Goal: Task Accomplishment & Management: Use online tool/utility

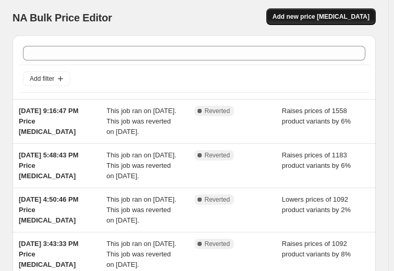
click at [337, 18] on span "Add new price [MEDICAL_DATA]" at bounding box center [321, 17] width 97 height 8
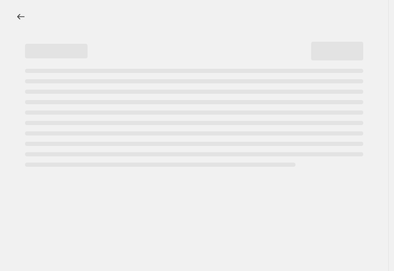
select select "percentage"
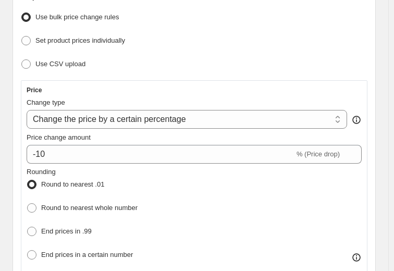
scroll to position [156, 0]
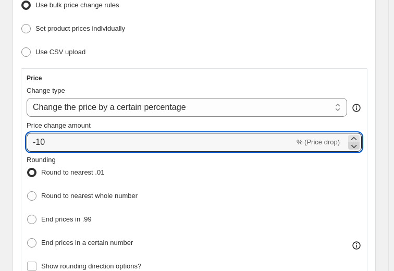
click at [358, 148] on icon at bounding box center [354, 146] width 10 height 10
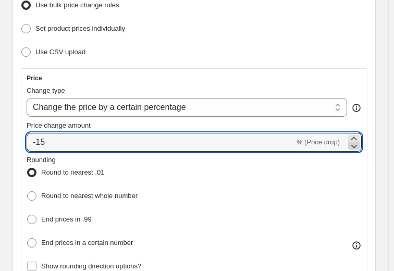
click at [358, 148] on icon at bounding box center [354, 146] width 10 height 10
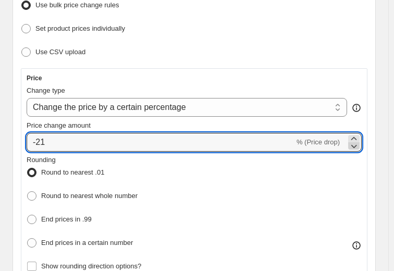
click at [358, 148] on icon at bounding box center [354, 146] width 10 height 10
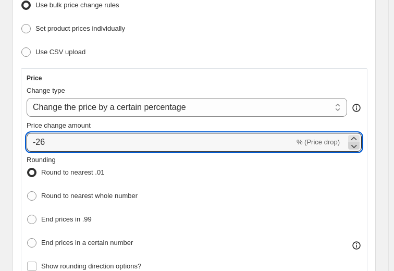
click at [358, 148] on icon at bounding box center [354, 146] width 10 height 10
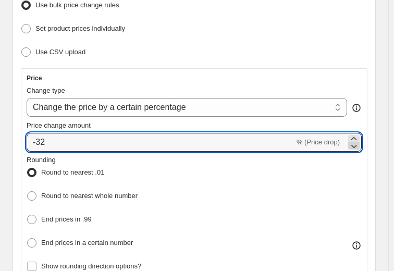
click at [358, 148] on icon at bounding box center [354, 146] width 10 height 10
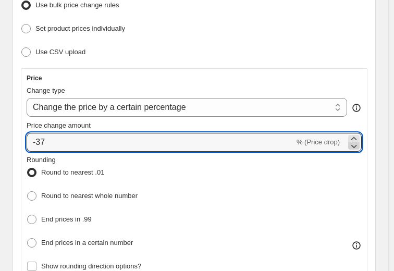
click at [358, 148] on icon at bounding box center [354, 146] width 10 height 10
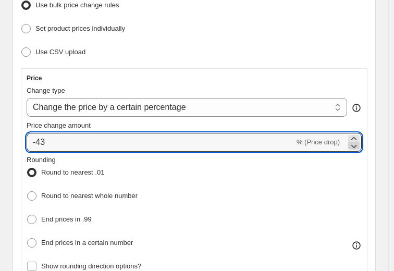
click at [358, 148] on icon at bounding box center [354, 146] width 10 height 10
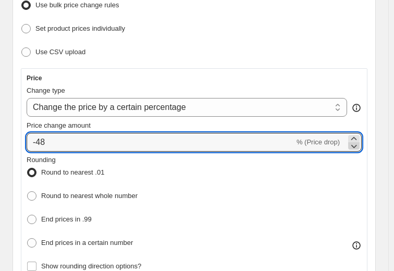
click at [358, 148] on icon at bounding box center [354, 146] width 10 height 10
click at [357, 145] on icon at bounding box center [354, 146] width 6 height 3
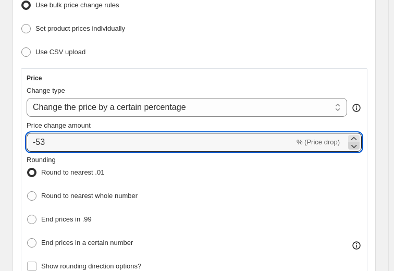
click at [357, 145] on icon at bounding box center [354, 146] width 6 height 3
type input "-55"
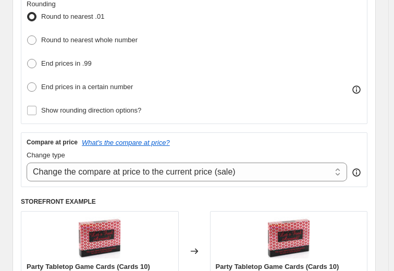
scroll to position [313, 0]
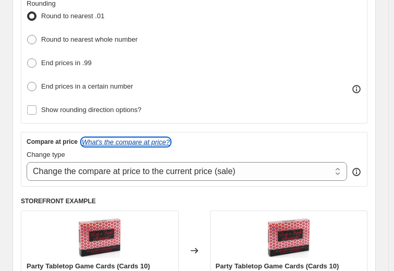
click at [127, 138] on icon "What's the compare at price?" at bounding box center [126, 142] width 88 height 8
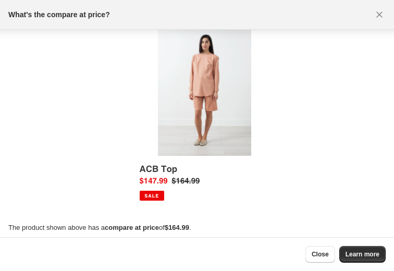
scroll to position [19, 0]
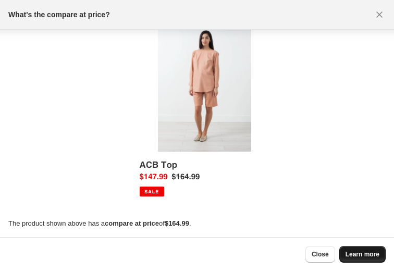
click at [356, 252] on span "Learn more" at bounding box center [363, 254] width 34 height 8
click at [314, 253] on span "Close" at bounding box center [320, 254] width 17 height 8
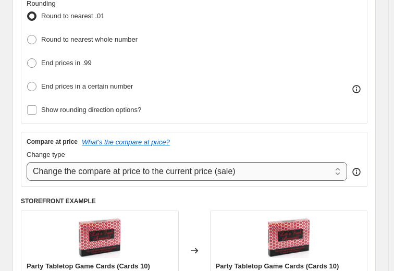
click at [342, 171] on select "Change the compare at price to the current price (sale) Change the compare at p…" at bounding box center [187, 171] width 321 height 19
click at [27, 162] on select "Change the compare at price to the current price (sale) Change the compare at p…" at bounding box center [187, 171] width 321 height 19
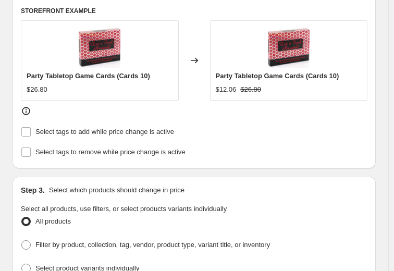
scroll to position [521, 0]
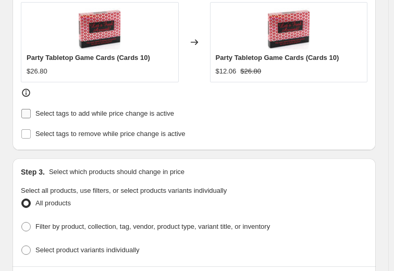
click at [30, 110] on input "Select tags to add while price change is active" at bounding box center [25, 113] width 9 height 9
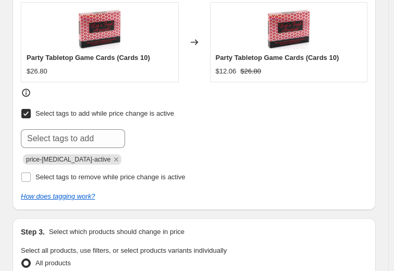
click at [30, 110] on input "Select tags to add while price change is active" at bounding box center [25, 113] width 9 height 9
checkbox input "false"
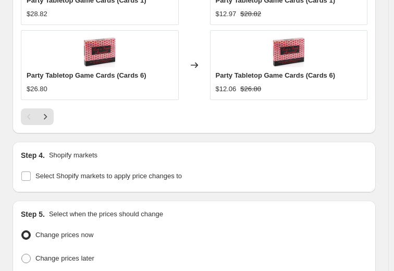
scroll to position [1147, 0]
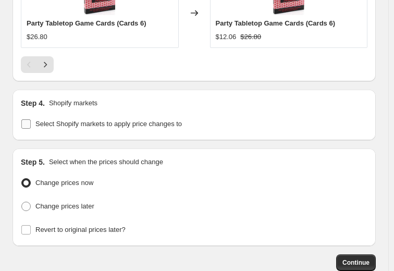
click at [22, 119] on input "Select Shopify markets to apply price changes to" at bounding box center [25, 123] width 9 height 9
checkbox input "true"
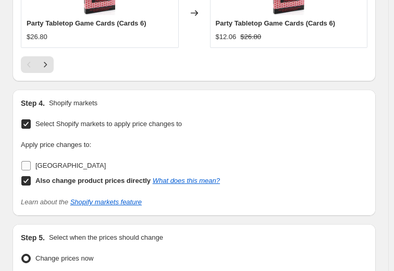
click at [28, 161] on input "[GEOGRAPHIC_DATA]" at bounding box center [25, 165] width 9 height 9
checkbox input "true"
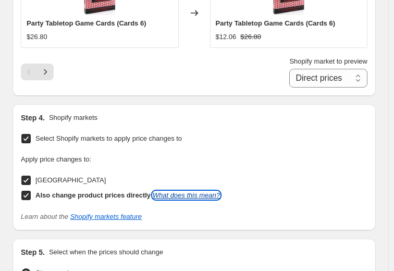
click at [193, 191] on link "What does this mean?" at bounding box center [186, 195] width 67 height 8
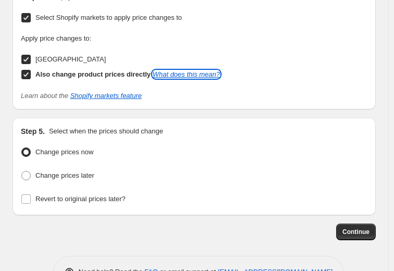
scroll to position [1291, 0]
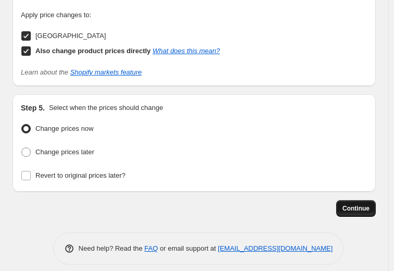
click at [358, 200] on button "Continue" at bounding box center [356, 208] width 40 height 17
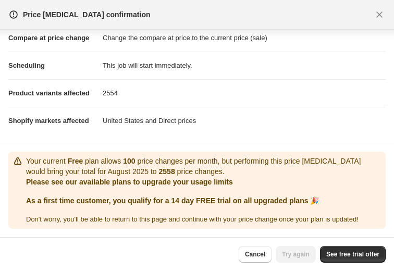
scroll to position [62, 0]
click at [347, 253] on span "See free trial offer" at bounding box center [352, 254] width 53 height 8
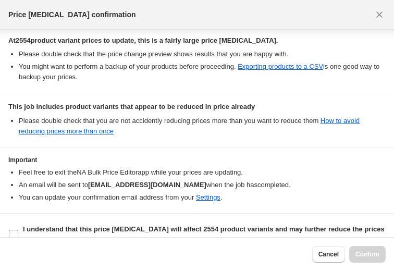
scroll to position [205, 0]
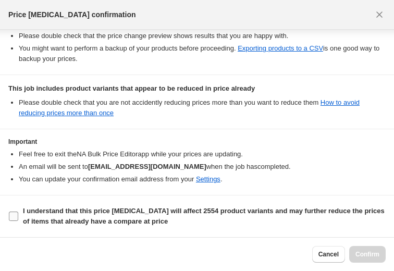
click at [17, 219] on input "I understand that this price [MEDICAL_DATA] will affect 2554 product variants a…" at bounding box center [13, 216] width 9 height 9
checkbox input "true"
click at [371, 256] on span "Confirm" at bounding box center [368, 254] width 24 height 8
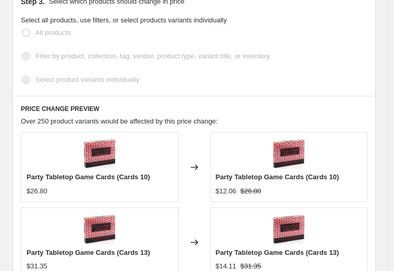
scroll to position [745, 0]
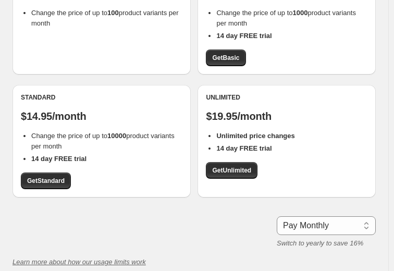
scroll to position [156, 0]
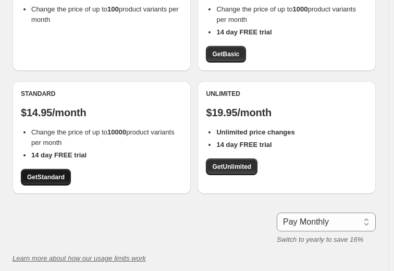
click at [46, 173] on link "Get Standard" at bounding box center [46, 177] width 50 height 17
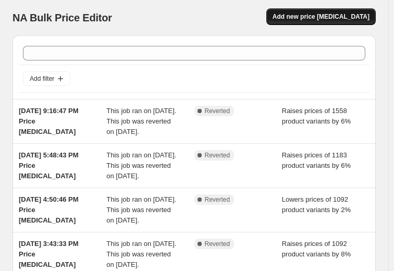
click at [335, 11] on button "Add new price [MEDICAL_DATA]" at bounding box center [320, 16] width 109 height 17
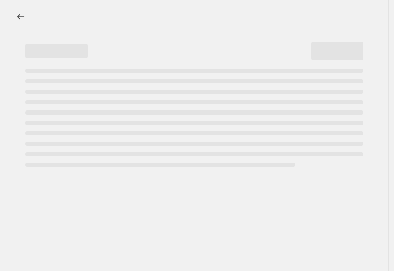
select select "percentage"
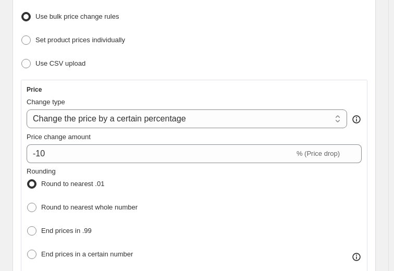
scroll to position [156, 0]
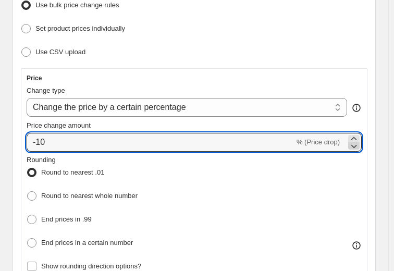
click at [359, 145] on icon at bounding box center [354, 146] width 10 height 10
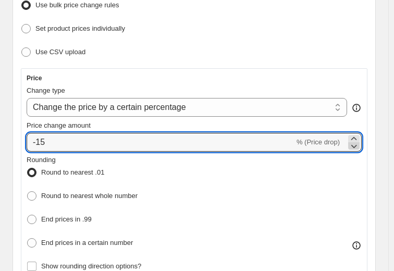
click at [359, 145] on icon at bounding box center [354, 146] width 10 height 10
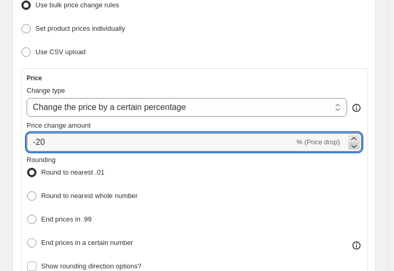
click at [359, 145] on icon at bounding box center [354, 146] width 10 height 10
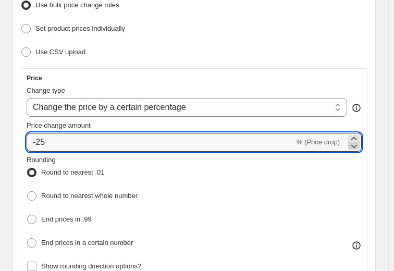
click at [359, 145] on icon at bounding box center [354, 146] width 10 height 10
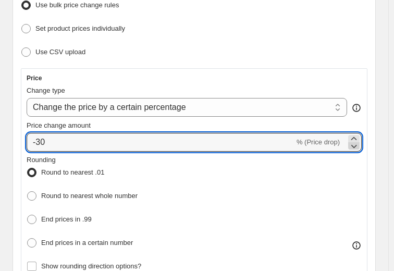
click at [359, 145] on icon at bounding box center [354, 146] width 10 height 10
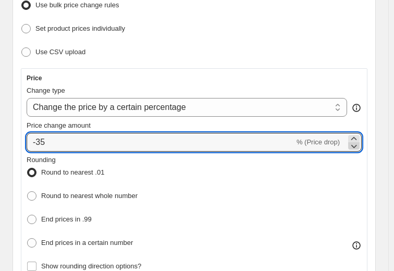
click at [359, 145] on icon at bounding box center [354, 146] width 10 height 10
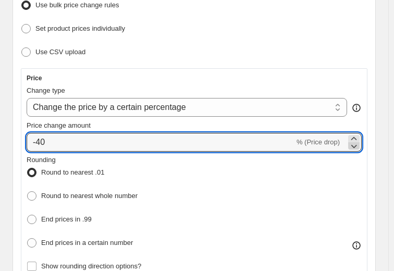
click at [359, 145] on icon at bounding box center [354, 146] width 10 height 10
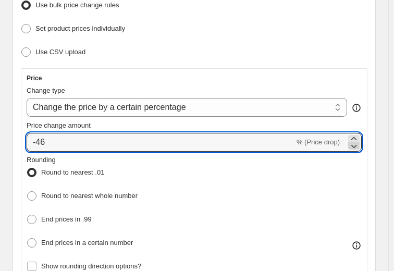
click at [359, 145] on icon at bounding box center [354, 146] width 10 height 10
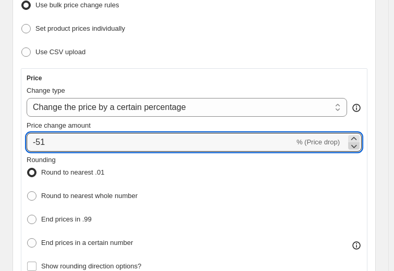
click at [359, 145] on icon at bounding box center [354, 146] width 10 height 10
type input "-55"
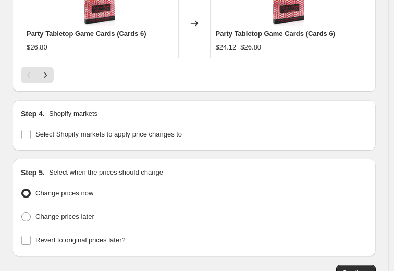
scroll to position [1147, 0]
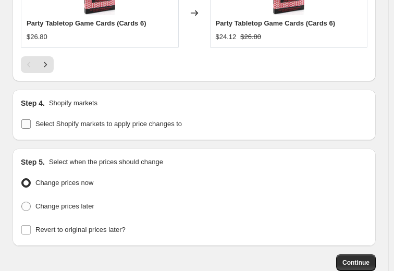
click at [32, 117] on label "Select Shopify markets to apply price changes to" at bounding box center [101, 124] width 161 height 15
click at [31, 119] on input "Select Shopify markets to apply price changes to" at bounding box center [25, 123] width 9 height 9
checkbox input "true"
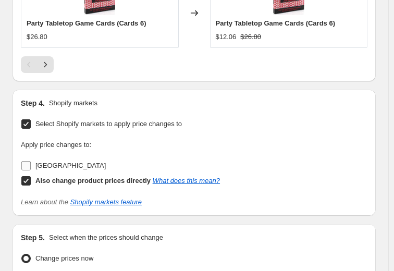
click at [29, 161] on input "[GEOGRAPHIC_DATA]" at bounding box center [25, 165] width 9 height 9
checkbox input "true"
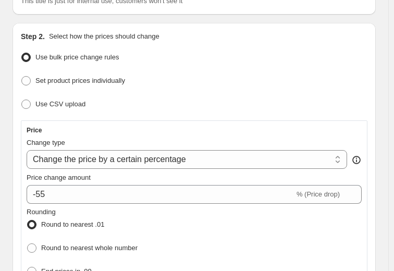
scroll to position [156, 0]
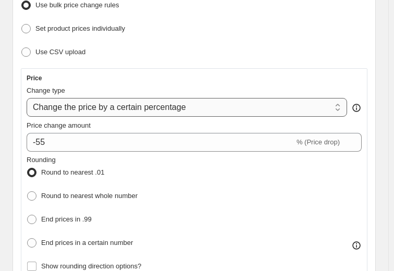
click at [339, 109] on select "Change the price to a certain amount Change the price by a certain amount Chang…" at bounding box center [187, 107] width 321 height 19
click at [27, 98] on select "Change the price to a certain amount Change the price by a certain amount Chang…" at bounding box center [187, 107] width 321 height 19
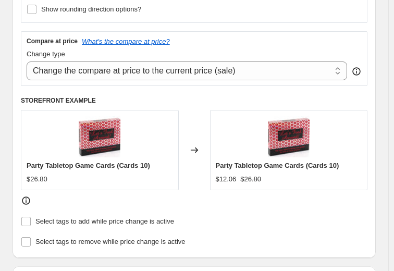
scroll to position [417, 0]
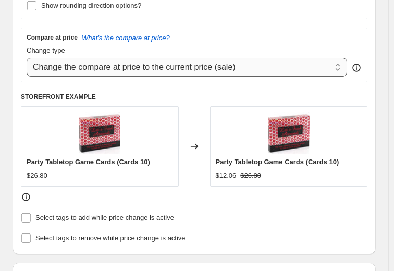
click at [339, 66] on select "Change the compare at price to the current price (sale) Change the compare at p…" at bounding box center [187, 67] width 321 height 19
click at [27, 58] on select "Change the compare at price to the current price (sale) Change the compare at p…" at bounding box center [187, 67] width 321 height 19
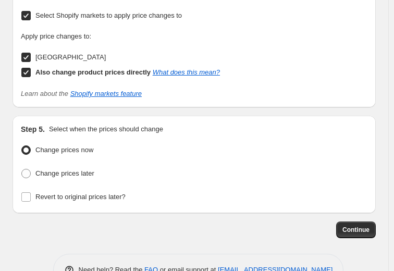
scroll to position [1291, 0]
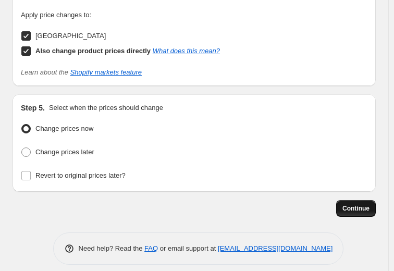
click at [360, 204] on span "Continue" at bounding box center [355, 208] width 27 height 8
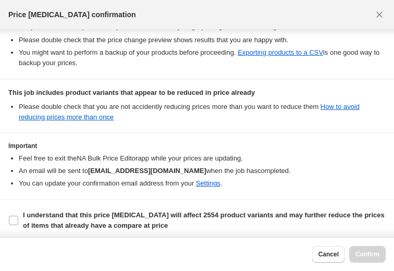
scroll to position [205, 0]
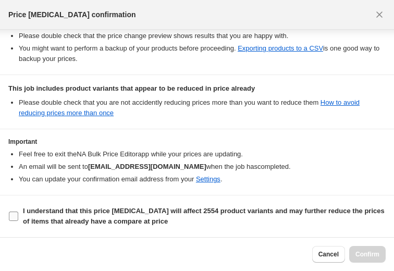
click at [10, 218] on input "I understand that this price [MEDICAL_DATA] will affect 2554 product variants a…" at bounding box center [13, 216] width 9 height 9
checkbox input "true"
click at [368, 249] on button "Confirm" at bounding box center [367, 254] width 36 height 17
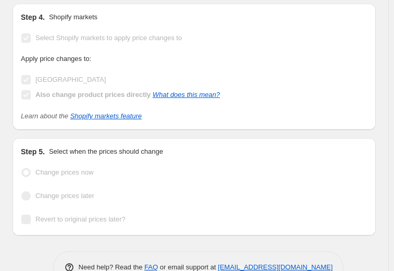
scroll to position [1318, 0]
